Goal: Browse casually: Explore the website without a specific task or goal

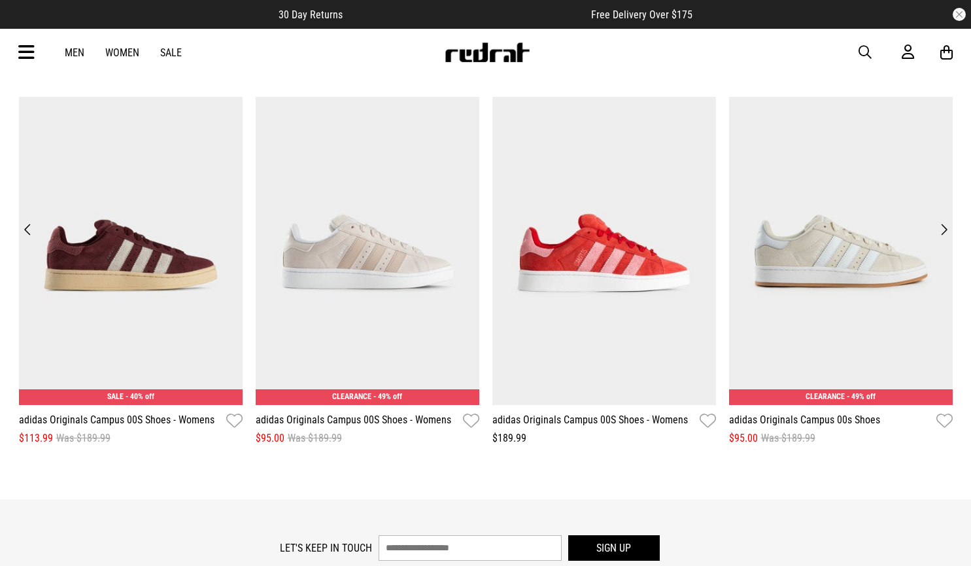
scroll to position [1590, 0]
click at [28, 228] on button "Previous" at bounding box center [28, 229] width 18 height 18
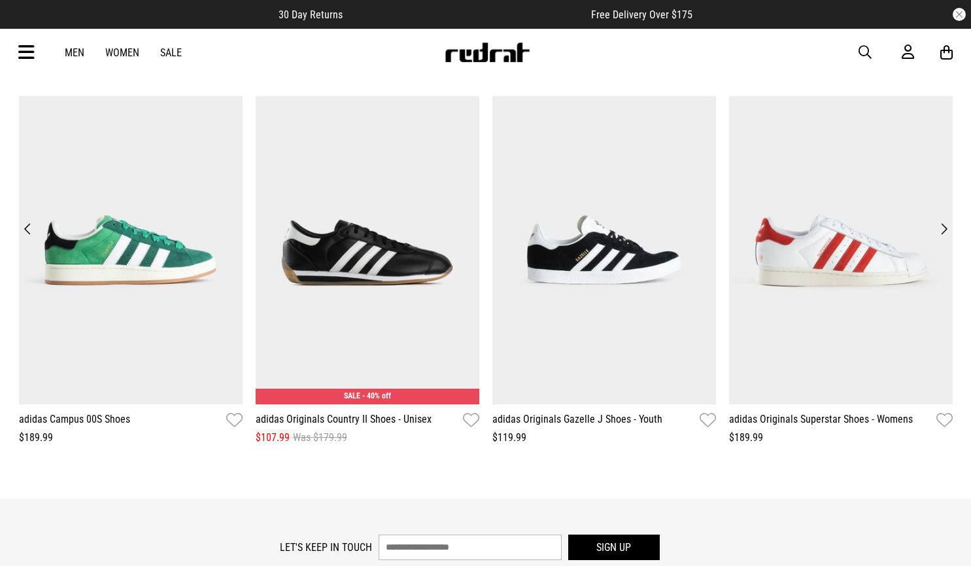
click at [28, 228] on button "Previous" at bounding box center [28, 229] width 18 height 18
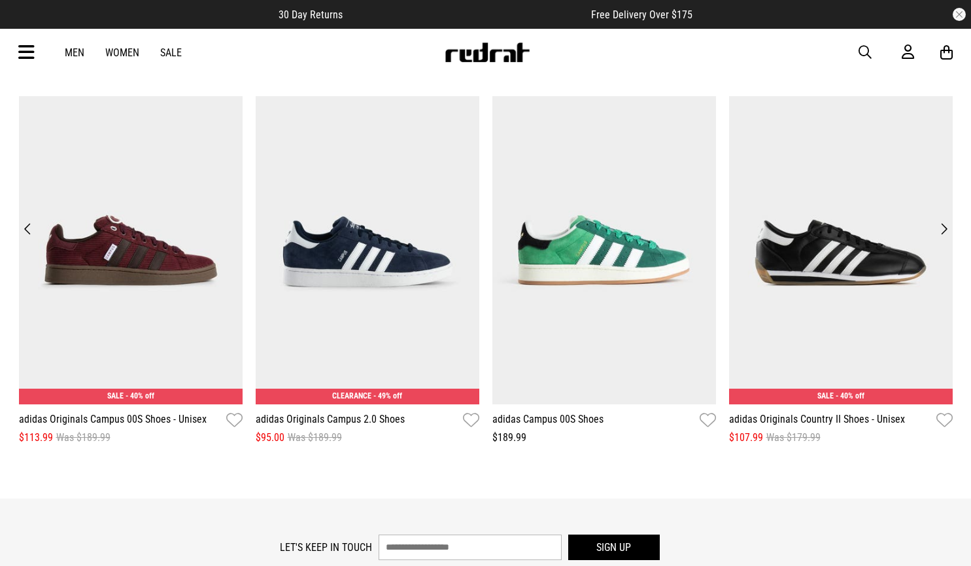
click at [28, 228] on button "Previous" at bounding box center [28, 229] width 18 height 18
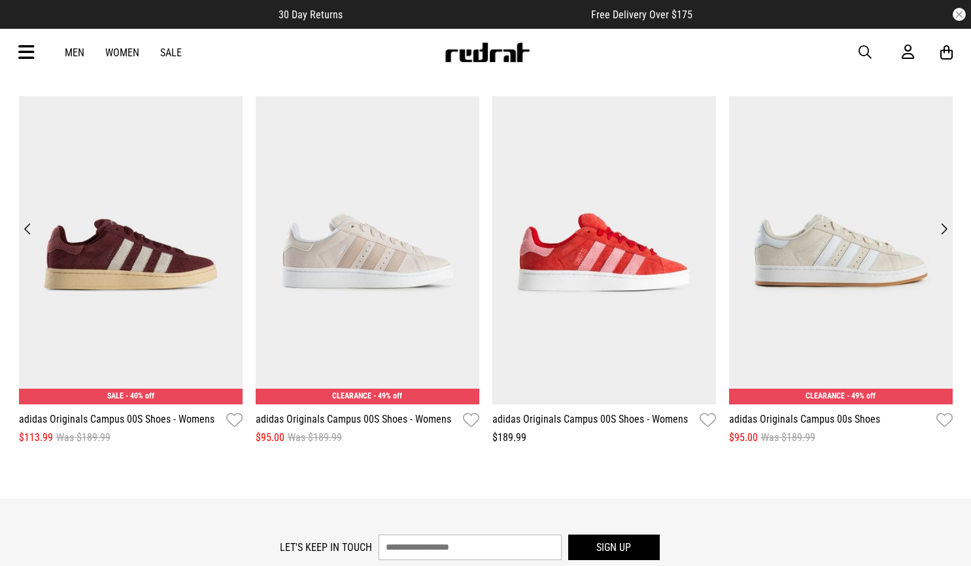
click at [944, 231] on button "Next" at bounding box center [944, 229] width 18 height 18
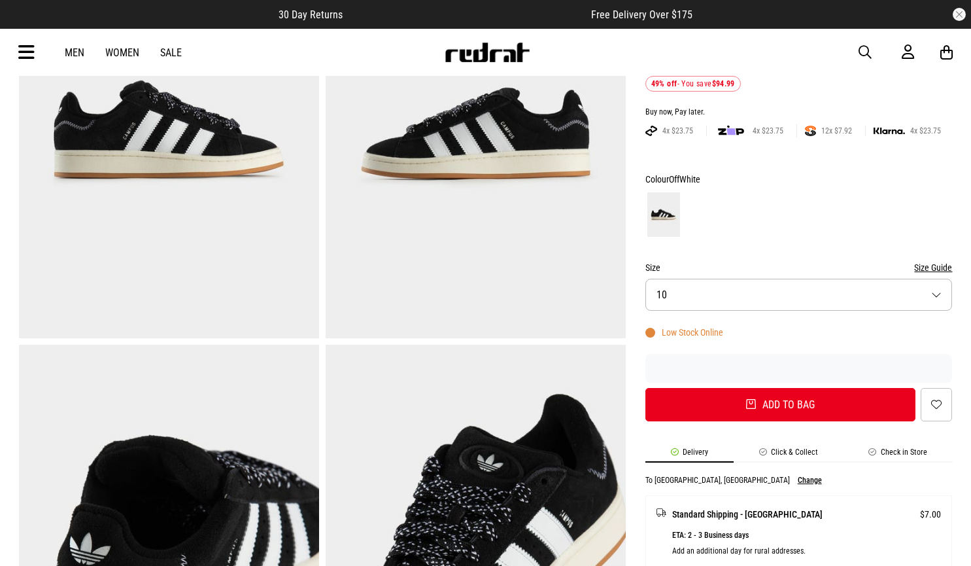
scroll to position [0, 0]
